Goal: Task Accomplishment & Management: Complete application form

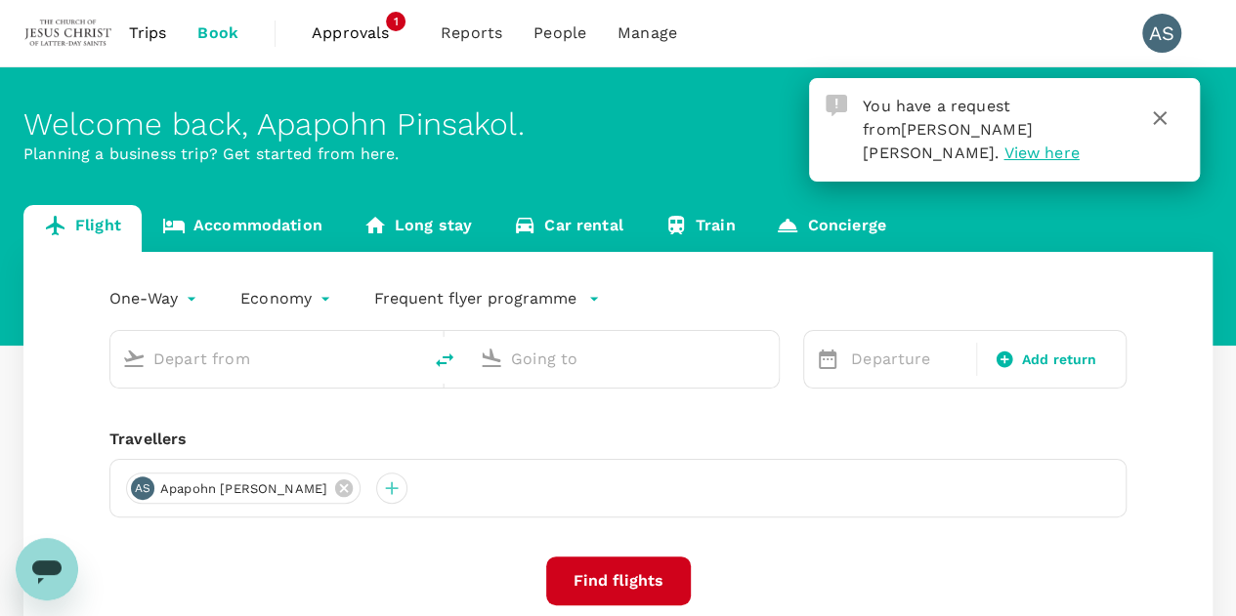
click at [1004, 144] on span "View here" at bounding box center [1040, 153] width 75 height 19
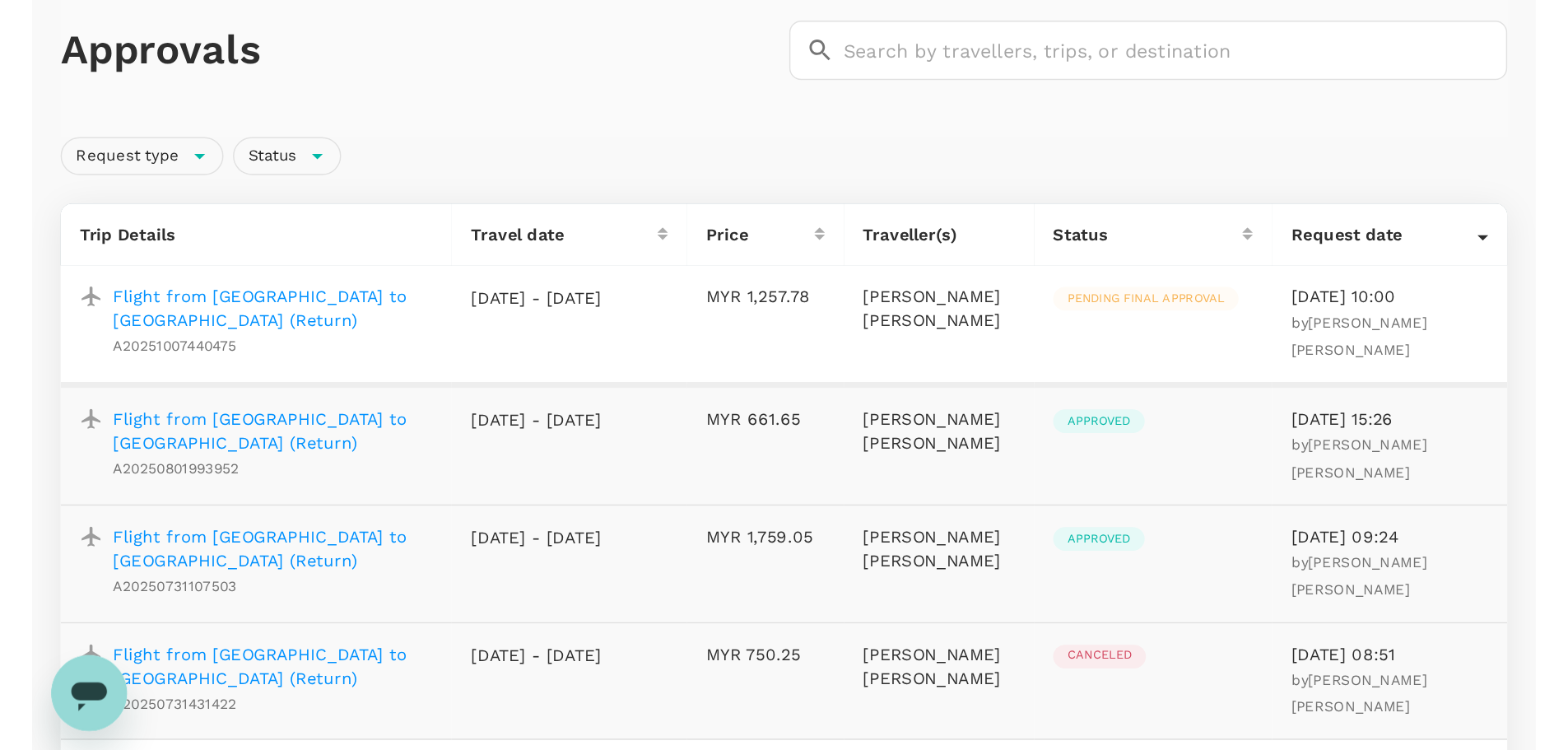
scroll to position [45, 0]
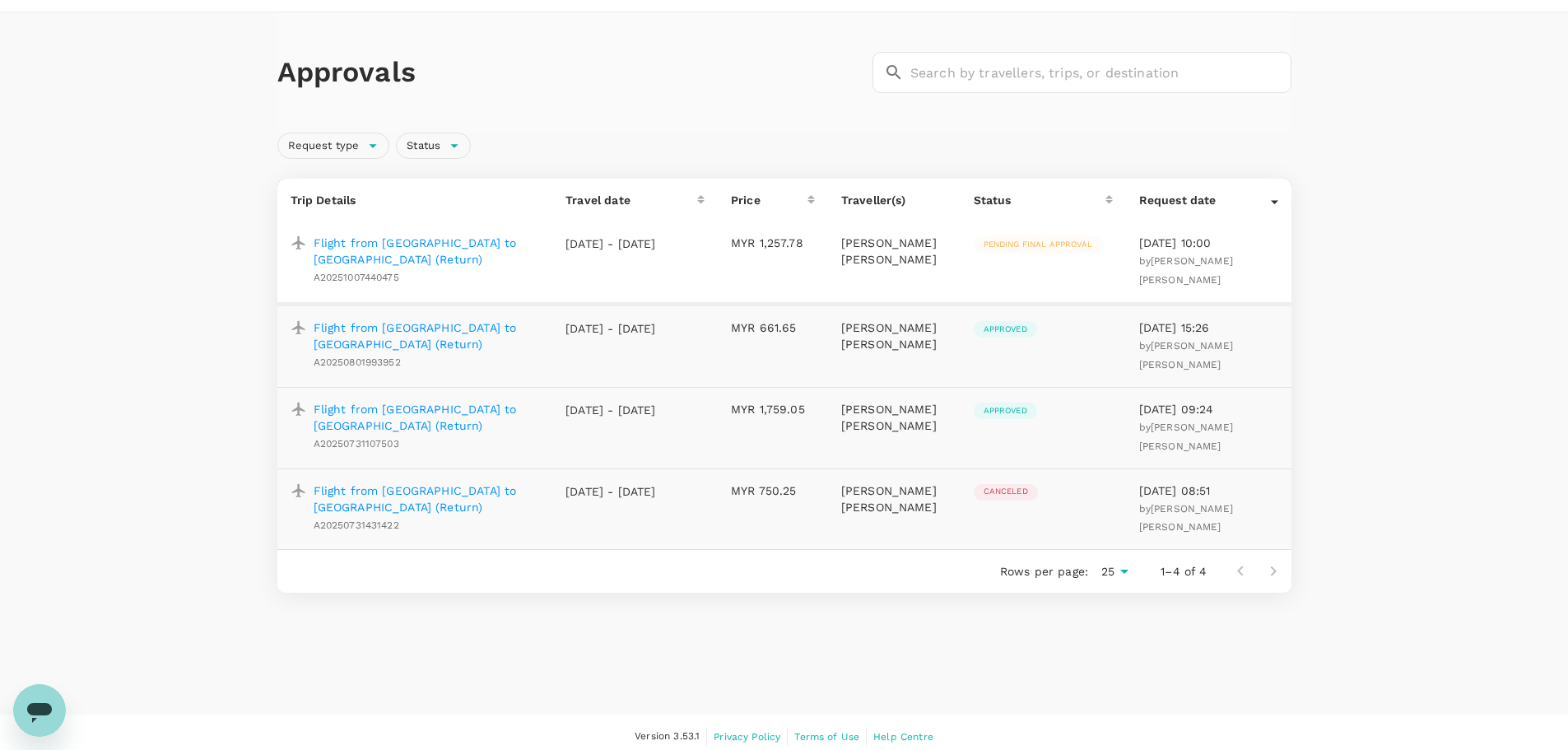
click at [500, 248] on p "Flight from [GEOGRAPHIC_DATA] to [GEOGRAPHIC_DATA] (Return)" at bounding box center [426, 250] width 227 height 33
